Goal: Navigation & Orientation: Find specific page/section

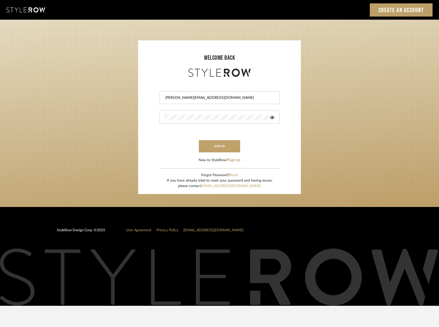
click at [227, 148] on button "sign in" at bounding box center [219, 146] width 41 height 12
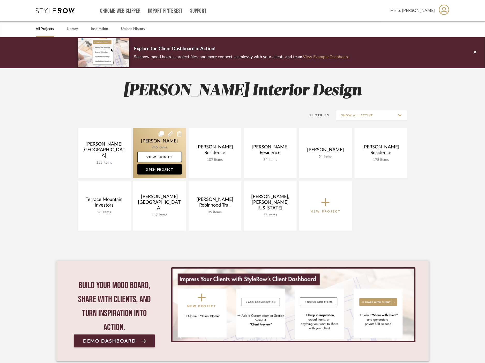
click at [152, 144] on link at bounding box center [159, 153] width 53 height 50
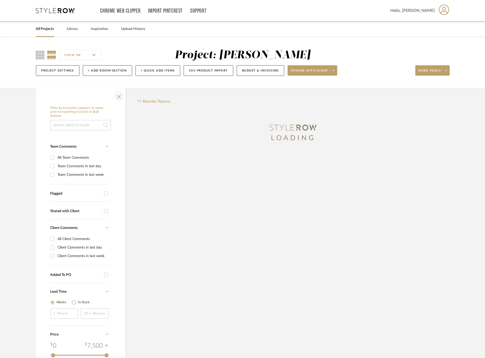
click at [117, 96] on span "button" at bounding box center [119, 96] width 12 height 12
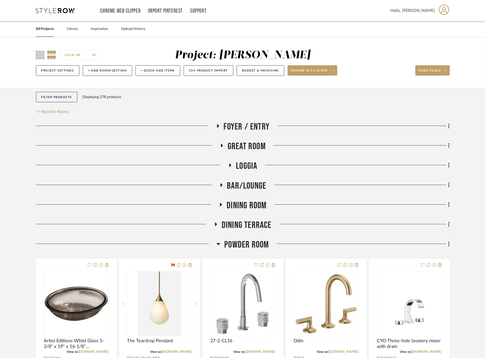
click at [248, 242] on span "Powder Room" at bounding box center [246, 245] width 44 height 11
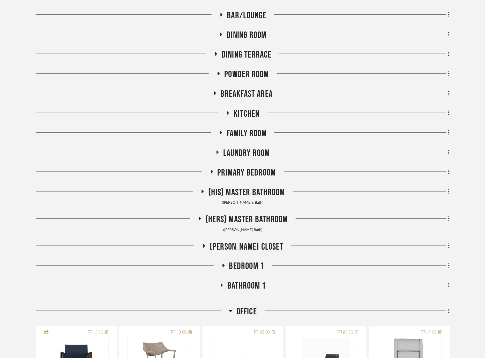
scroll to position [229, 0]
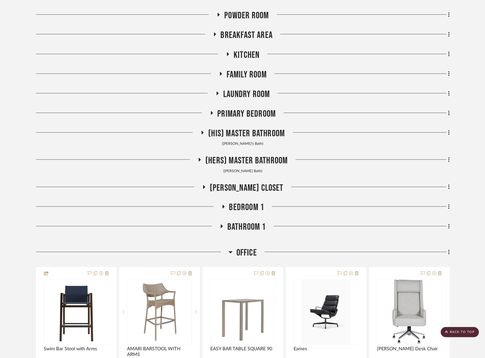
click at [254, 251] on span "Office" at bounding box center [246, 253] width 20 height 11
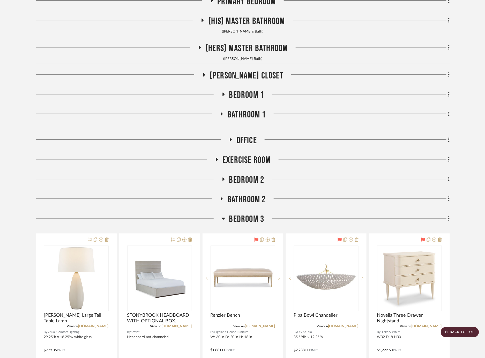
scroll to position [344, 0]
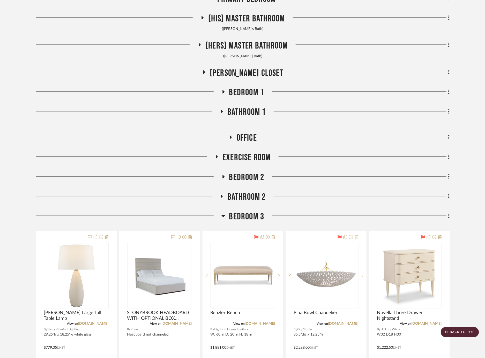
click at [248, 218] on span "Bedroom 3" at bounding box center [246, 217] width 35 height 11
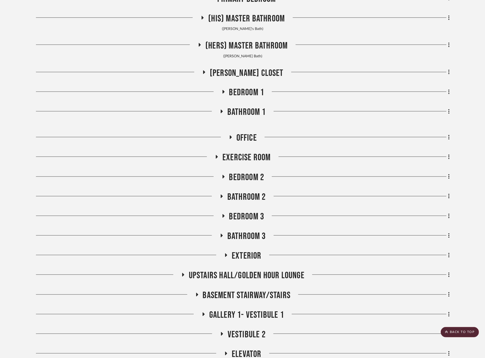
click at [246, 94] on span "Bedroom 1" at bounding box center [246, 92] width 35 height 11
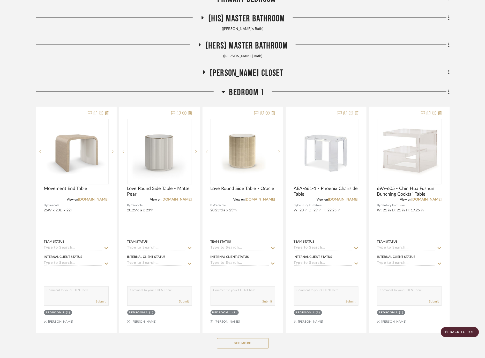
click at [244, 336] on div "See More" at bounding box center [242, 344] width 413 height 21
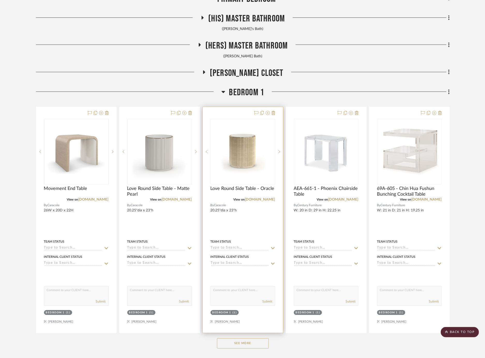
drag, startPoint x: 243, startPoint y: 347, endPoint x: 246, endPoint y: 329, distance: 17.4
click at [243, 346] on button "See More" at bounding box center [243, 344] width 52 height 10
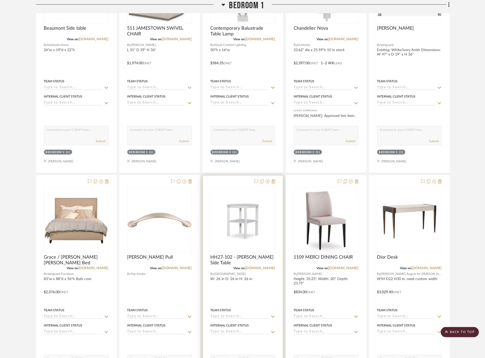
scroll to position [976, 0]
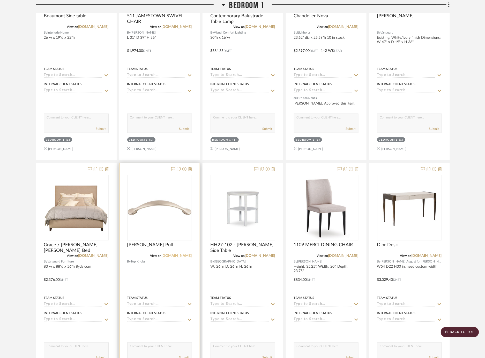
click at [179, 254] on link "topknobs.com" at bounding box center [177, 256] width 30 height 4
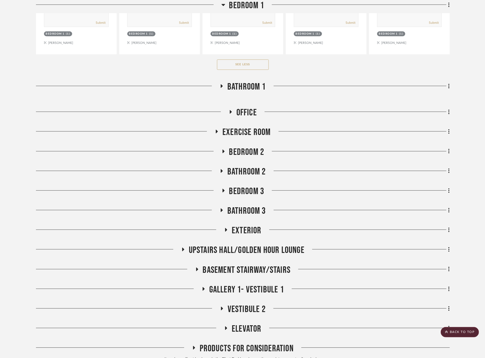
scroll to position [1321, 0]
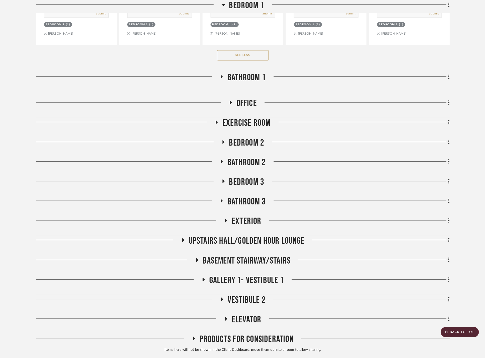
drag, startPoint x: 268, startPoint y: 280, endPoint x: 264, endPoint y: 280, distance: 4.1
click at [267, 280] on span "Gallery 1- Vestibule 1" at bounding box center [246, 280] width 75 height 11
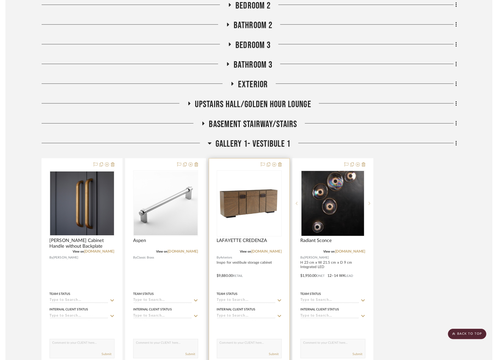
scroll to position [1464, 0]
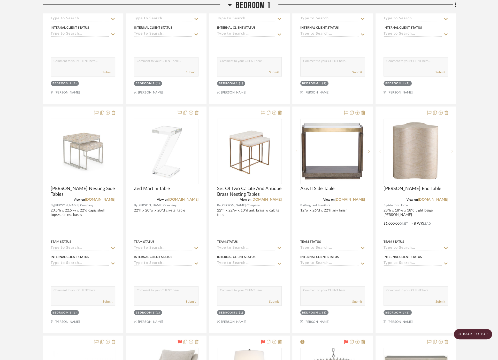
click at [246, 2] on span "Bedroom 1" at bounding box center [253, 5] width 35 height 11
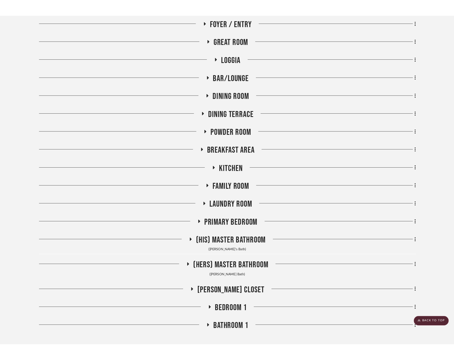
scroll to position [115, 0]
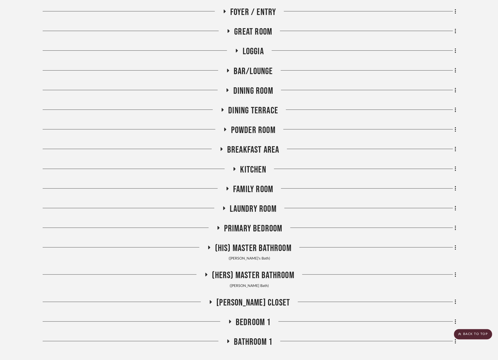
click at [256, 127] on span "Powder Room" at bounding box center [253, 130] width 44 height 11
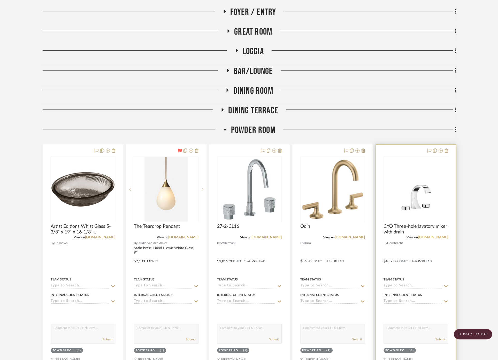
click at [435, 237] on link "dornbracht.com" at bounding box center [433, 238] width 30 height 4
click at [435, 238] on link "dornbracht.com" at bounding box center [433, 238] width 30 height 4
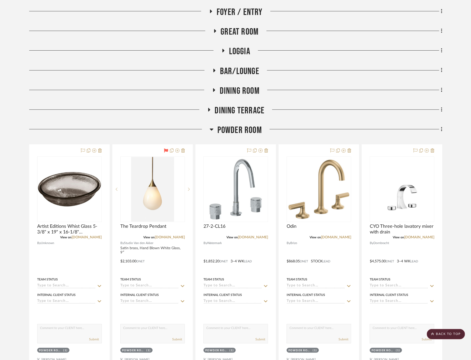
click at [239, 86] on span "Dining Room" at bounding box center [240, 91] width 40 height 11
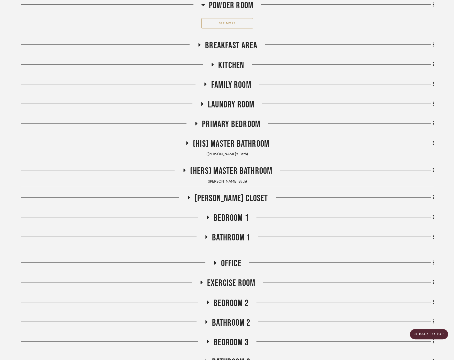
scroll to position [718, 0]
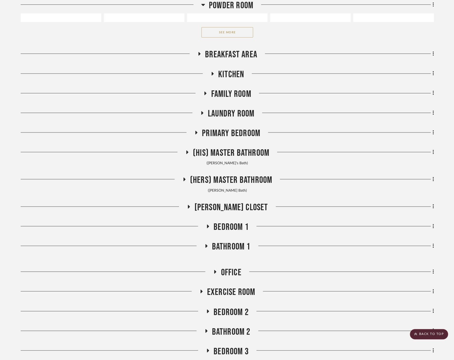
click at [231, 134] on span "Primary Bedroom" at bounding box center [231, 133] width 58 height 11
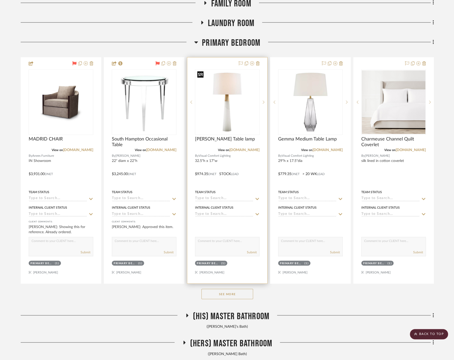
scroll to position [861, 0]
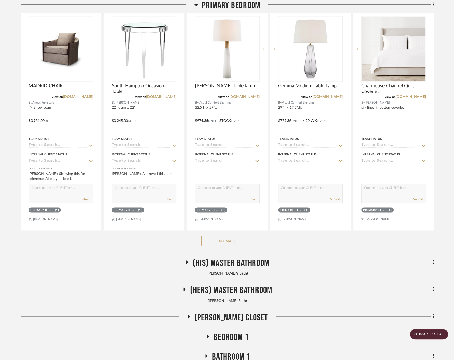
click at [233, 239] on button "See More" at bounding box center [228, 241] width 52 height 10
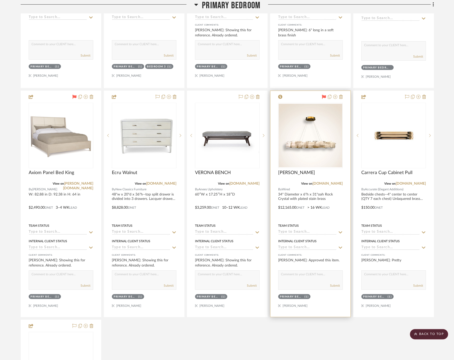
scroll to position [1464, 0]
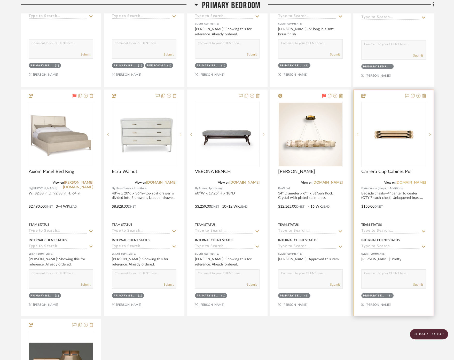
click at [413, 181] on link "res.cloudinary.com" at bounding box center [411, 183] width 30 height 4
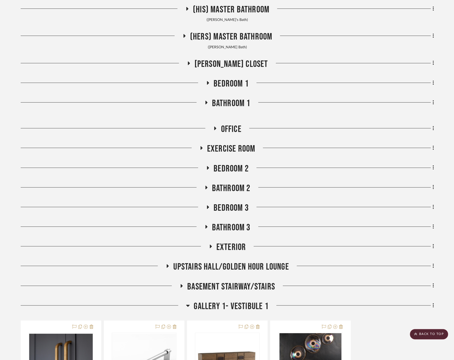
scroll to position [2038, 0]
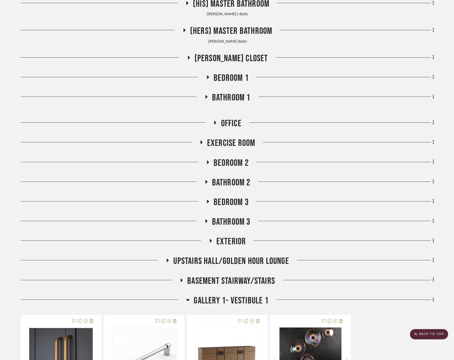
click at [225, 158] on span "Bedroom 2" at bounding box center [231, 163] width 35 height 11
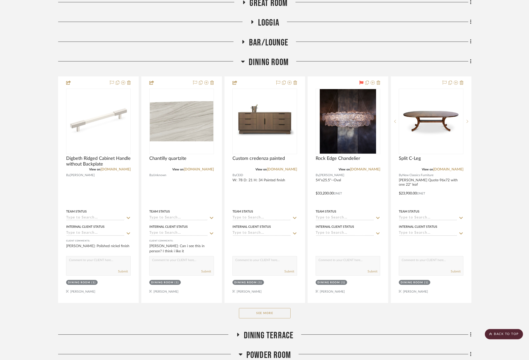
scroll to position [0, 0]
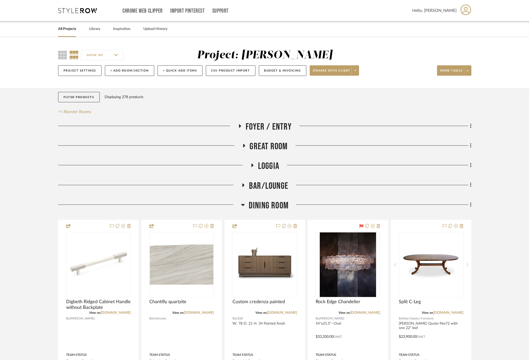
click at [268, 147] on span "Great Room" at bounding box center [269, 146] width 38 height 11
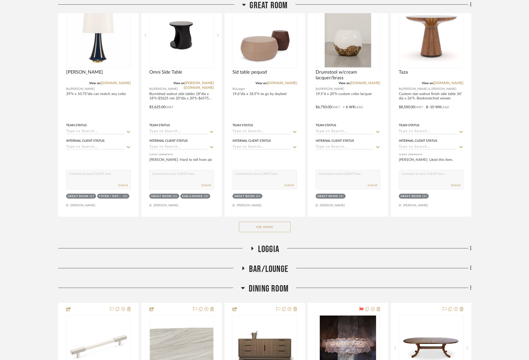
scroll to position [172, 0]
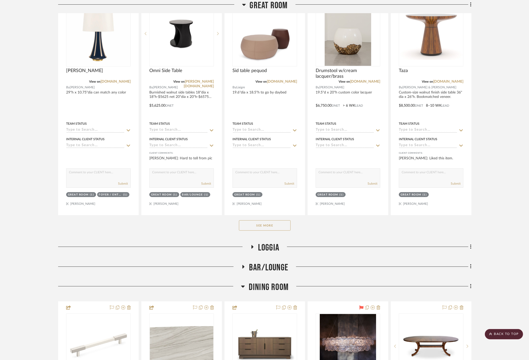
click at [263, 222] on button "See More" at bounding box center [265, 225] width 52 height 10
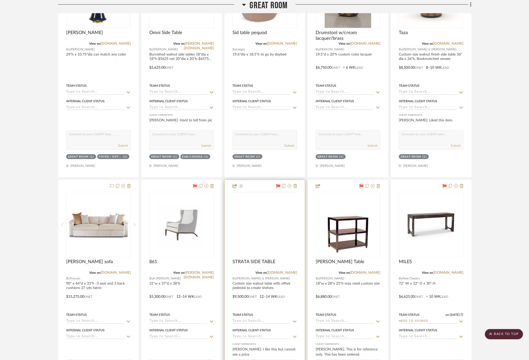
scroll to position [229, 0]
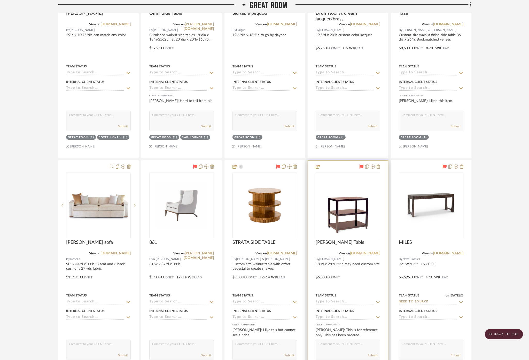
click at [360, 254] on link "kerryjoyce.com" at bounding box center [365, 254] width 30 height 4
